Goal: Transaction & Acquisition: Purchase product/service

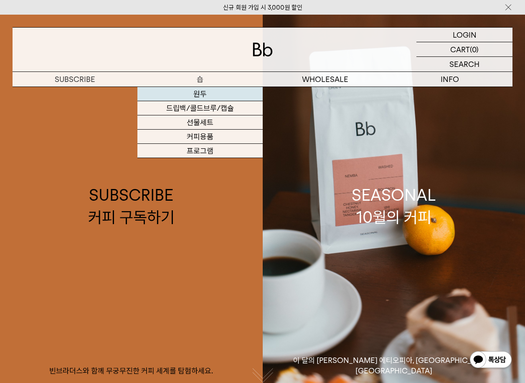
click at [201, 92] on link "원두" at bounding box center [199, 94] width 125 height 14
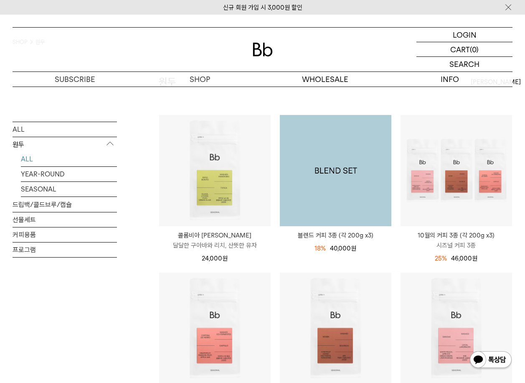
scroll to position [84, 0]
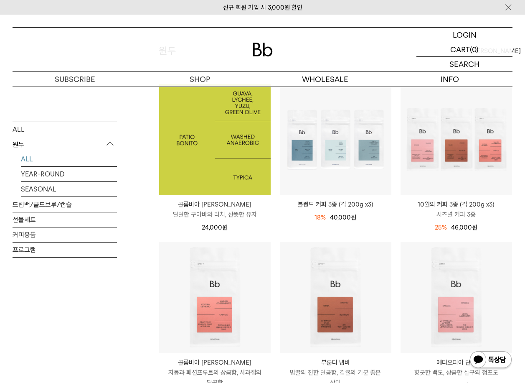
click at [199, 178] on img at bounding box center [215, 140] width 112 height 112
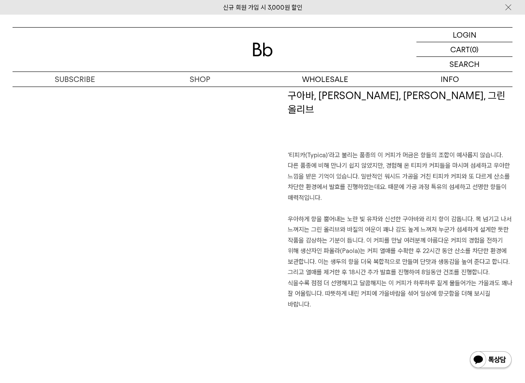
scroll to position [459, 0]
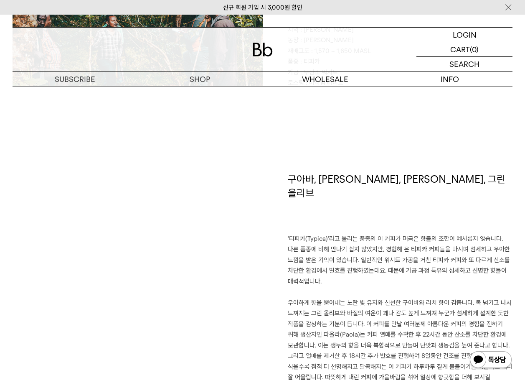
click at [364, 10] on div "신규 회원 가입 시 3,000원 할인" at bounding box center [262, 7] width 525 height 15
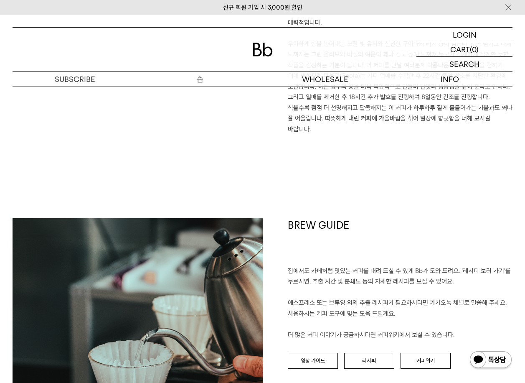
scroll to position [668, 0]
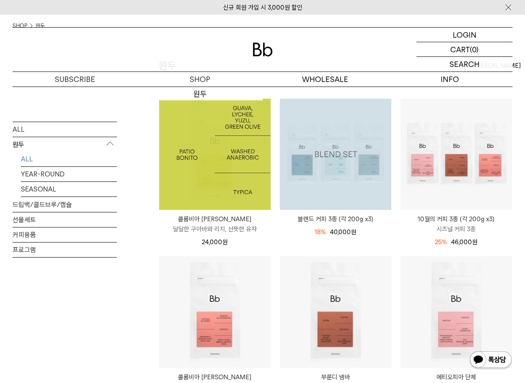
scroll to position [84, 0]
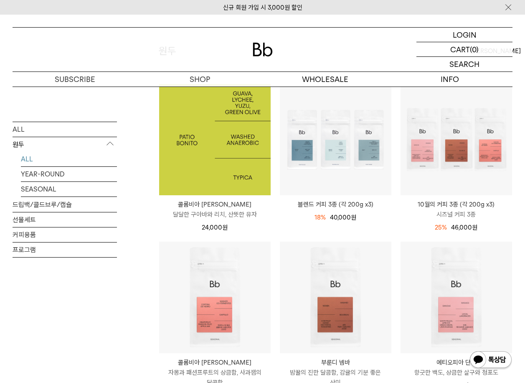
click at [222, 167] on img at bounding box center [215, 140] width 112 height 112
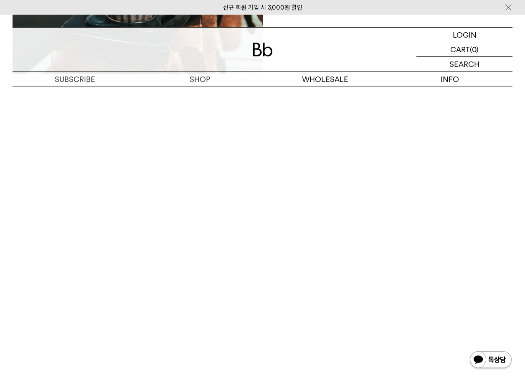
scroll to position [1170, 0]
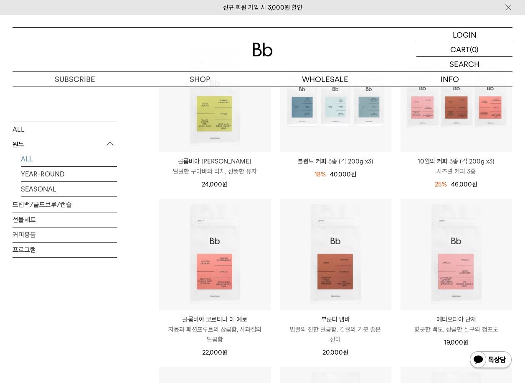
scroll to position [42, 0]
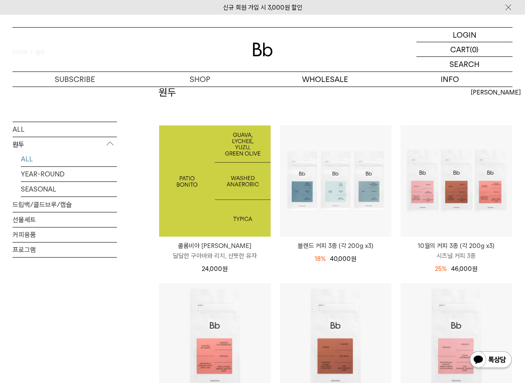
click at [198, 158] on img at bounding box center [215, 181] width 112 height 112
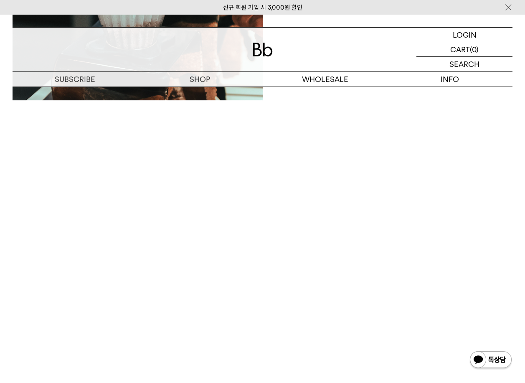
scroll to position [1295, 0]
